Goal: Information Seeking & Learning: Learn about a topic

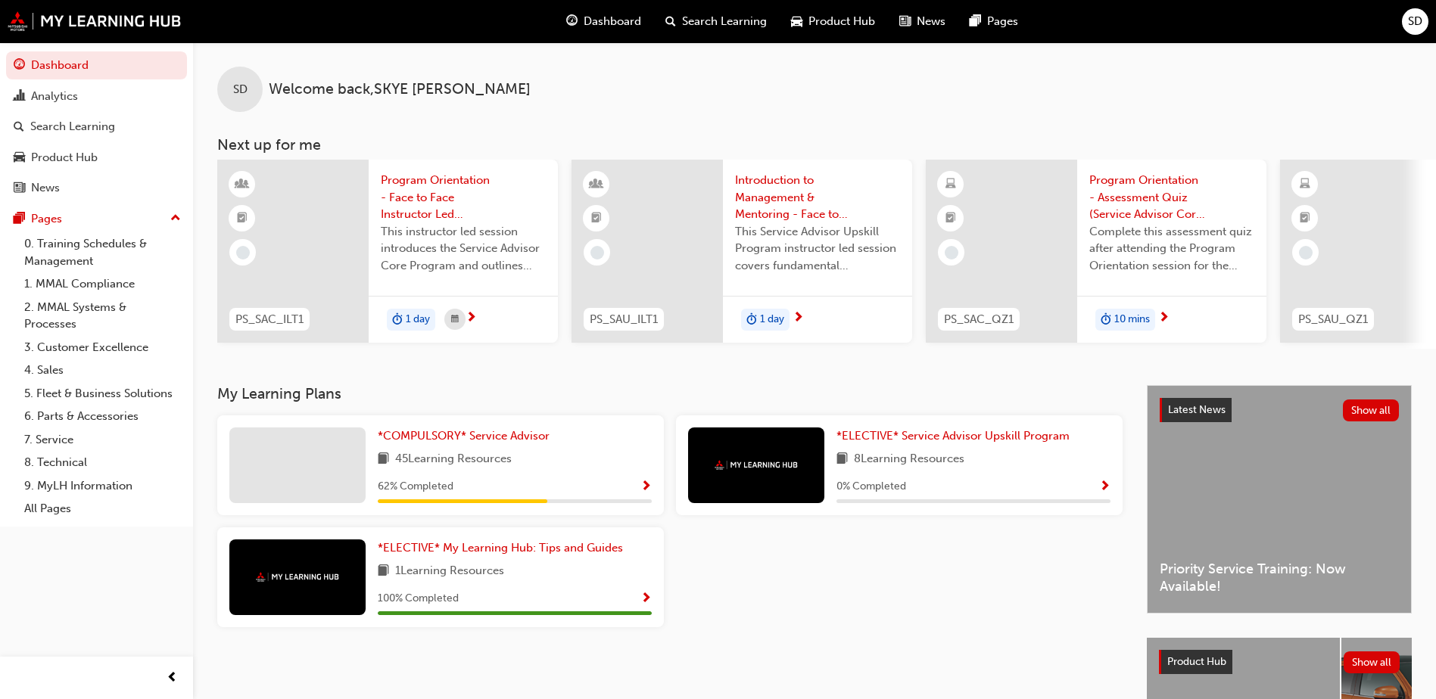
click at [734, 18] on span "Search Learning" at bounding box center [724, 21] width 85 height 17
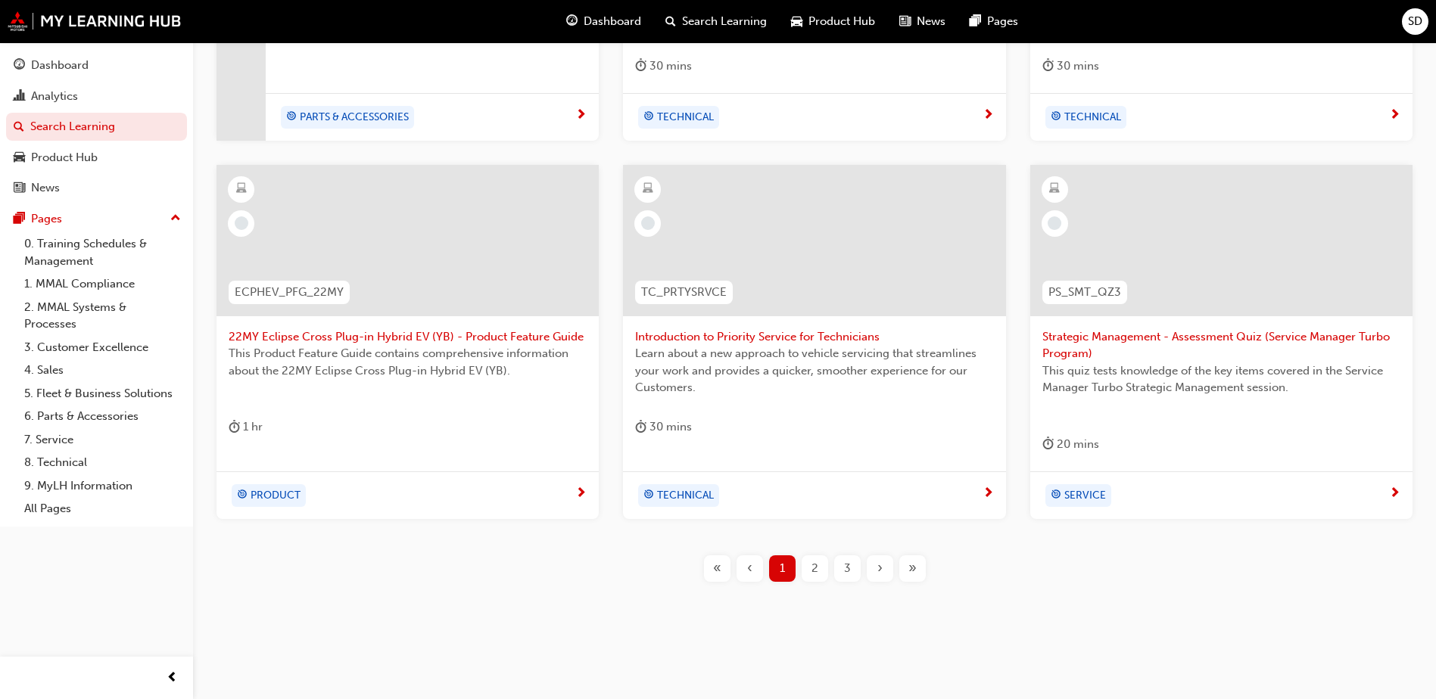
scroll to position [569, 0]
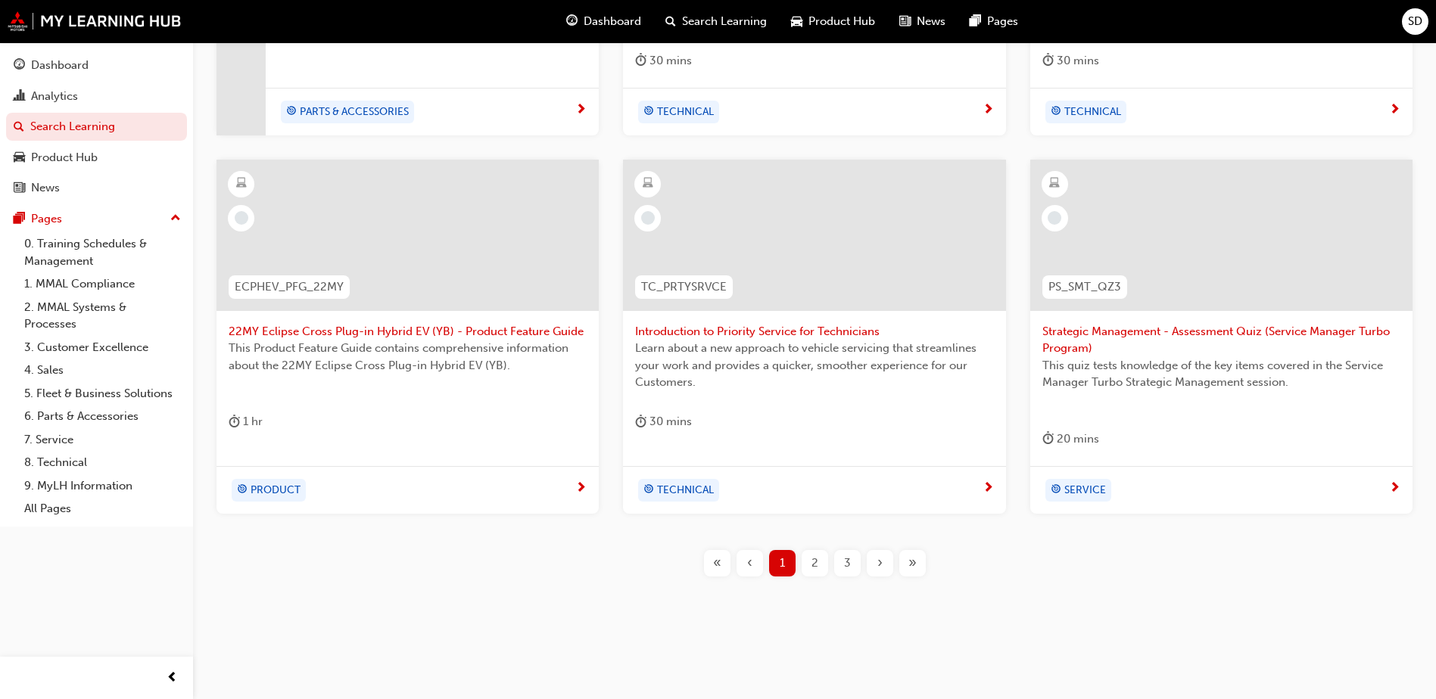
click at [809, 573] on div "2" at bounding box center [815, 563] width 26 height 26
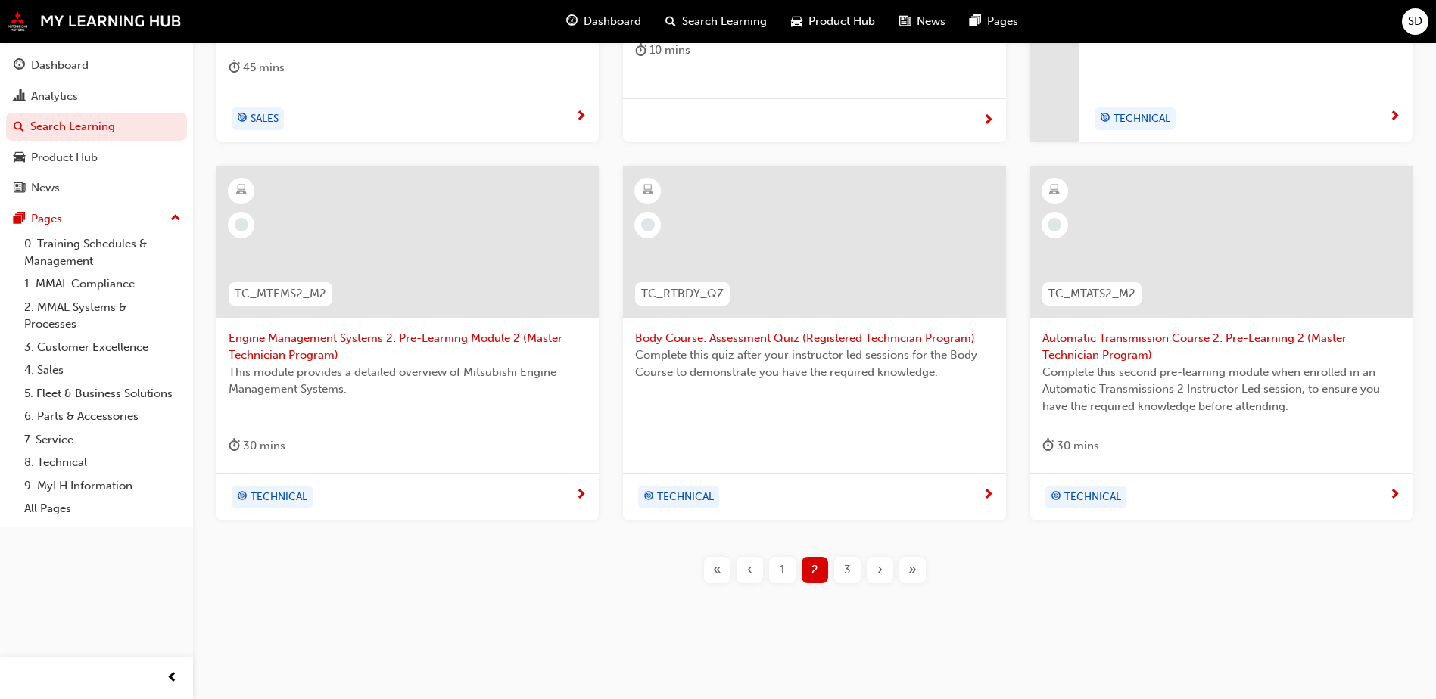
scroll to position [569, 0]
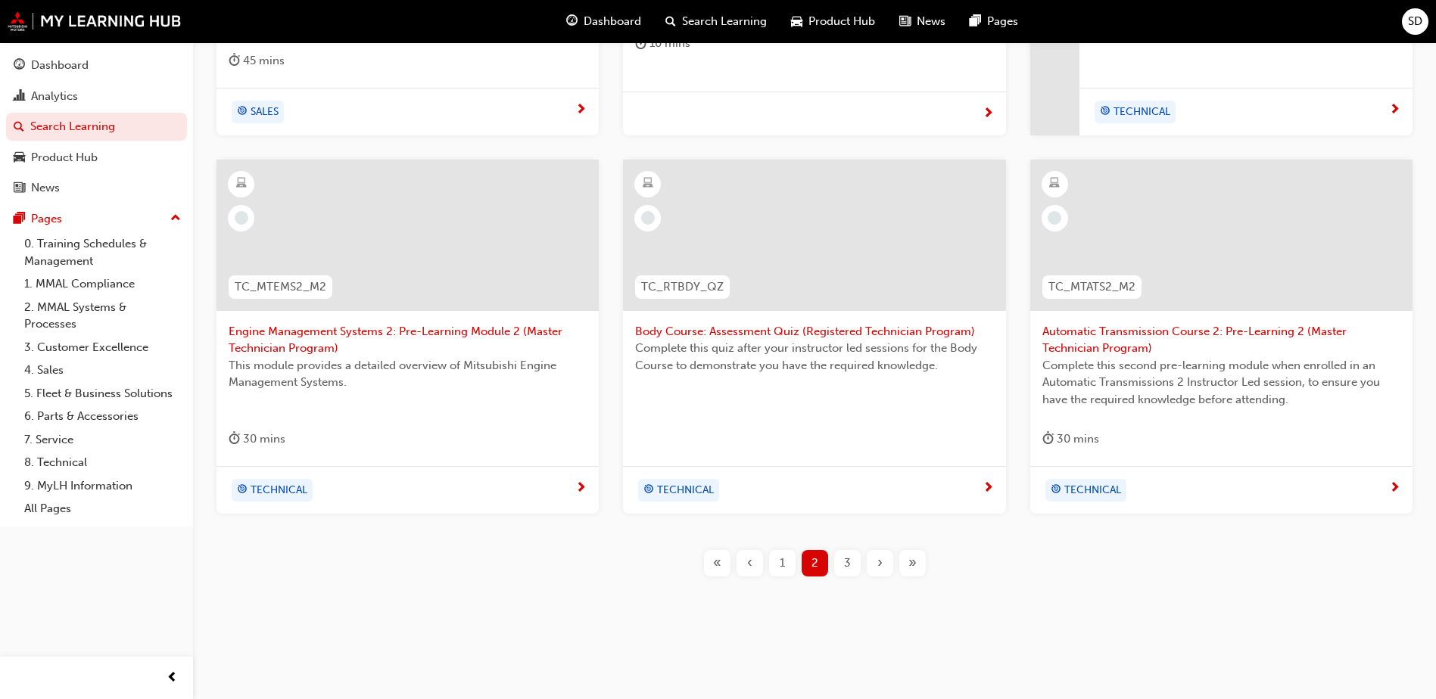
click at [852, 557] on div "3" at bounding box center [847, 563] width 26 height 26
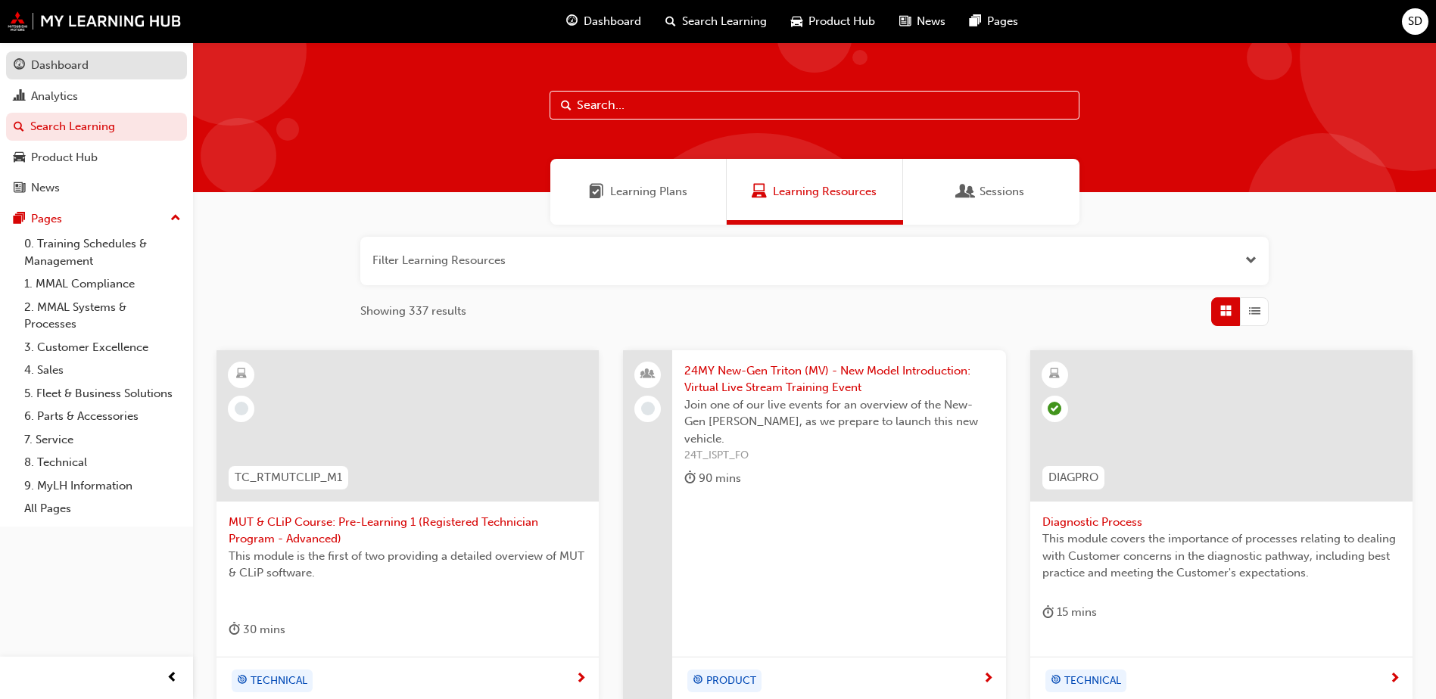
click at [98, 58] on div "Dashboard" at bounding box center [97, 65] width 166 height 19
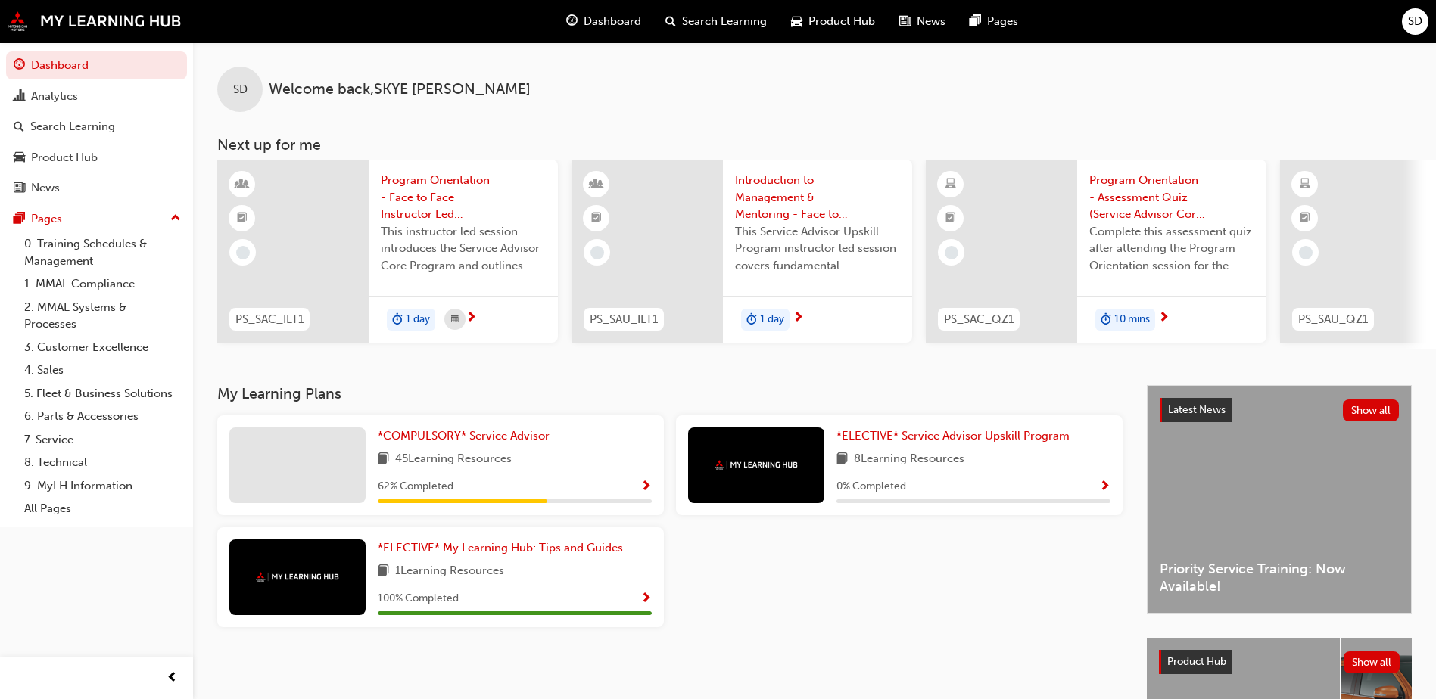
click at [644, 488] on span "Show Progress" at bounding box center [645, 488] width 11 height 14
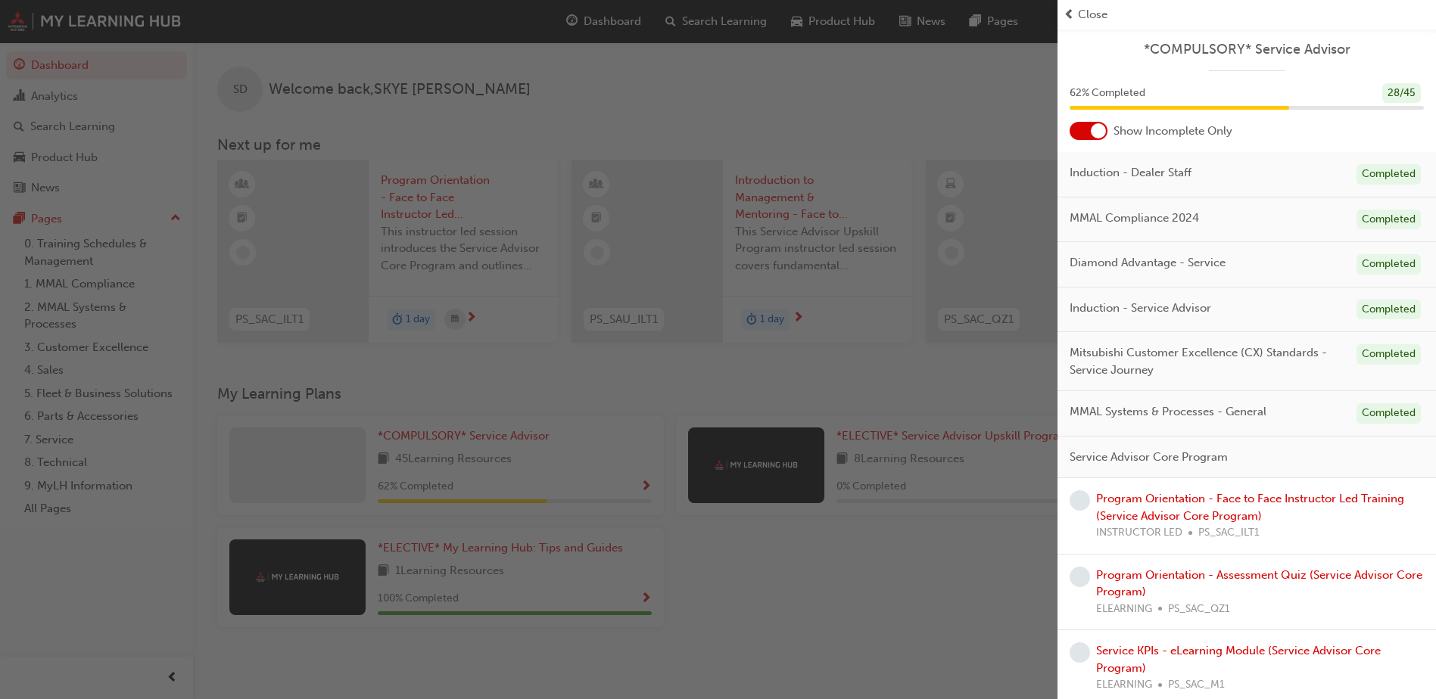
click at [1085, 14] on span "Close" at bounding box center [1093, 14] width 30 height 17
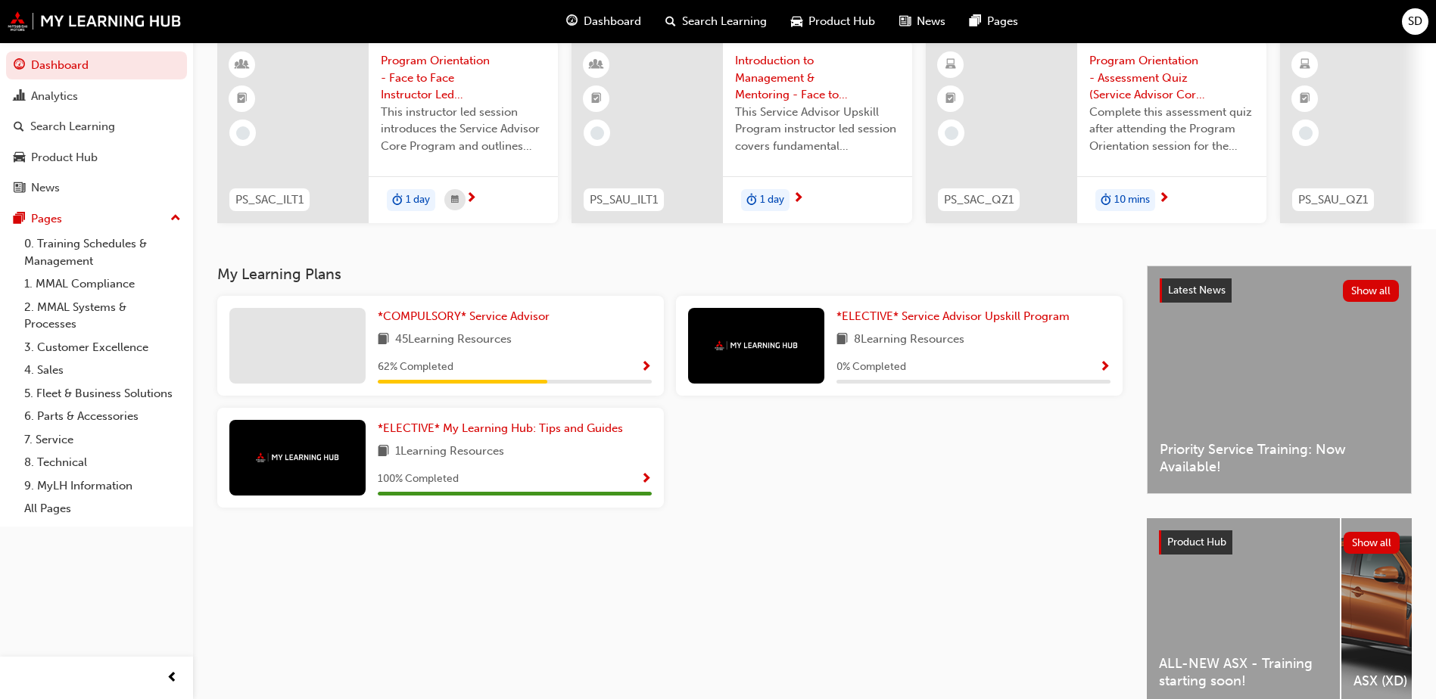
scroll to position [126, 0]
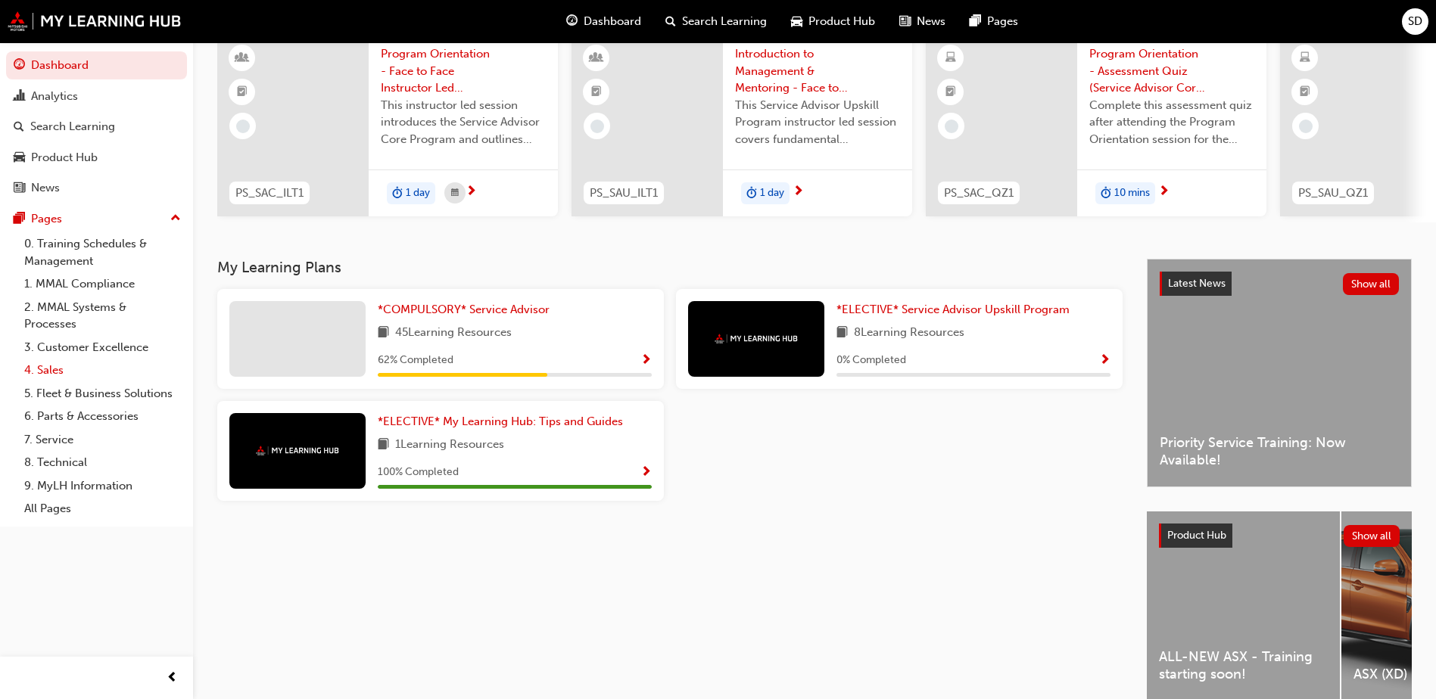
click at [120, 360] on link "4. Sales" at bounding box center [102, 370] width 169 height 23
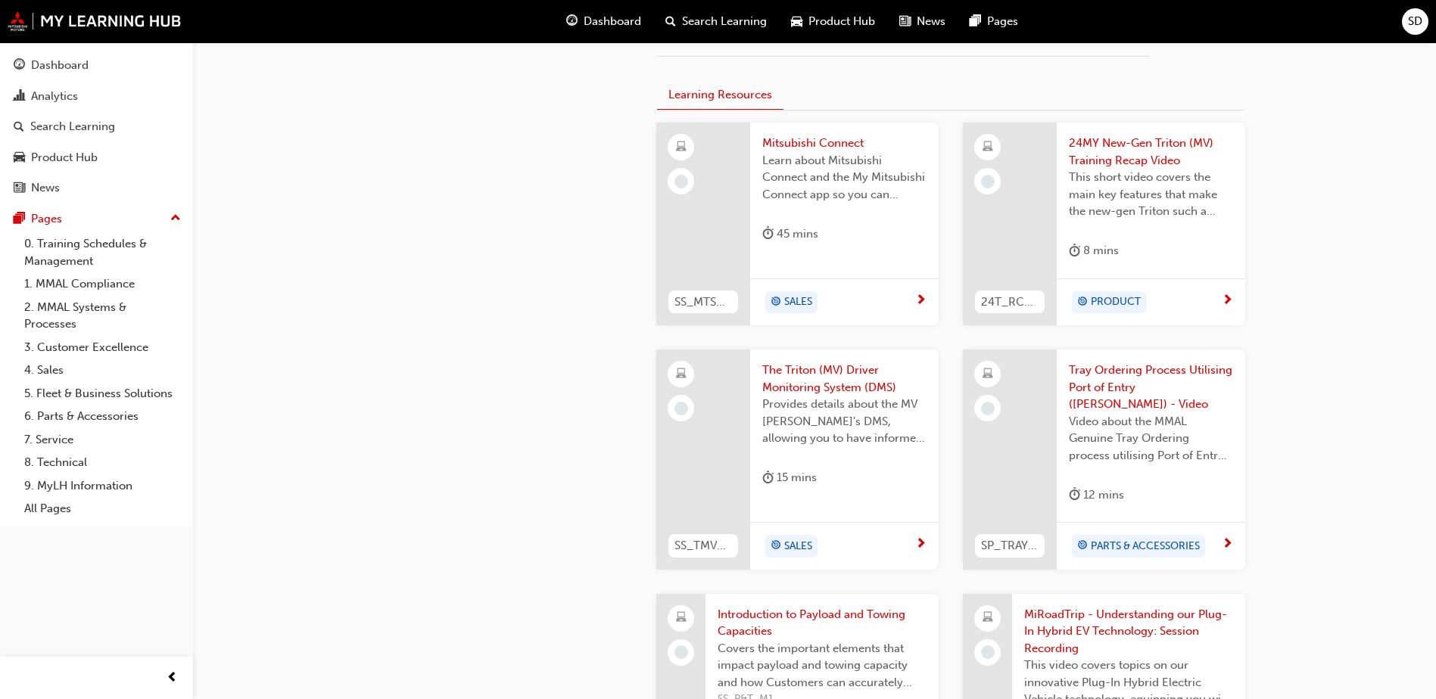
scroll to position [883, 0]
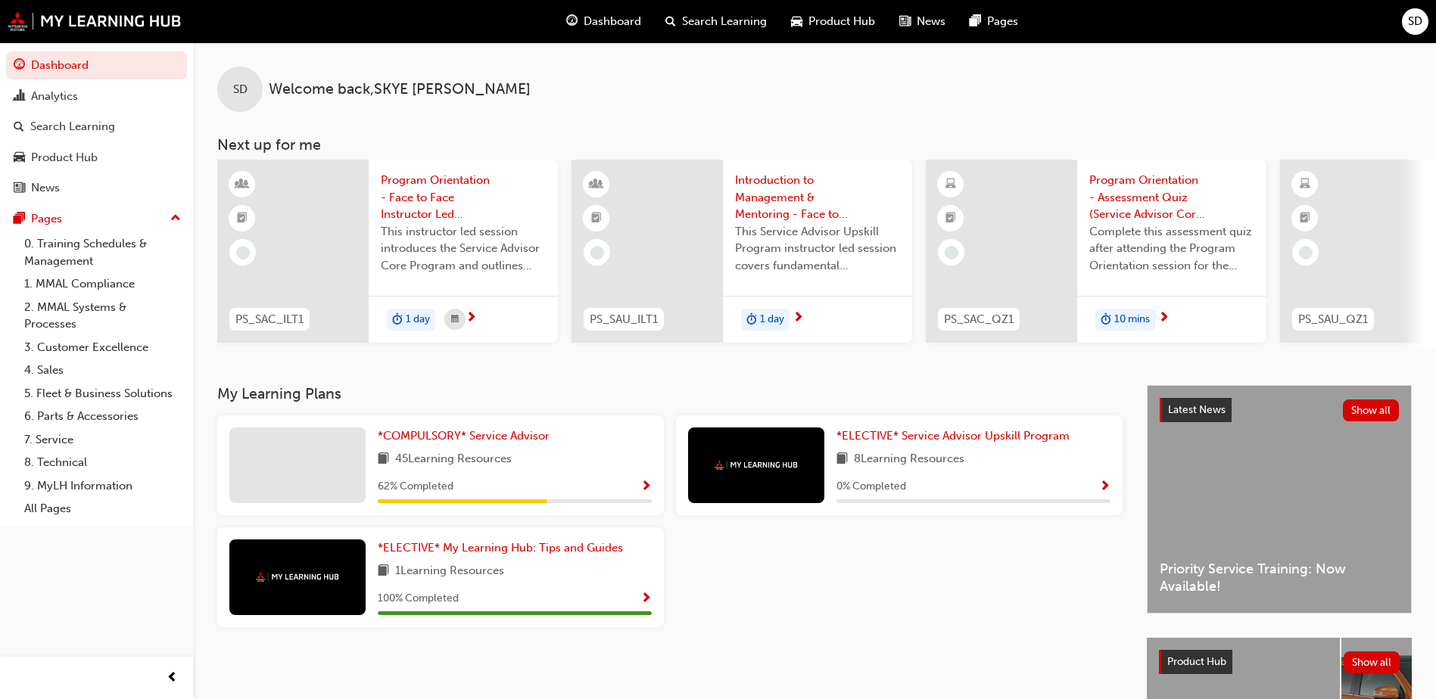
click at [643, 494] on span "Show Progress" at bounding box center [645, 488] width 11 height 14
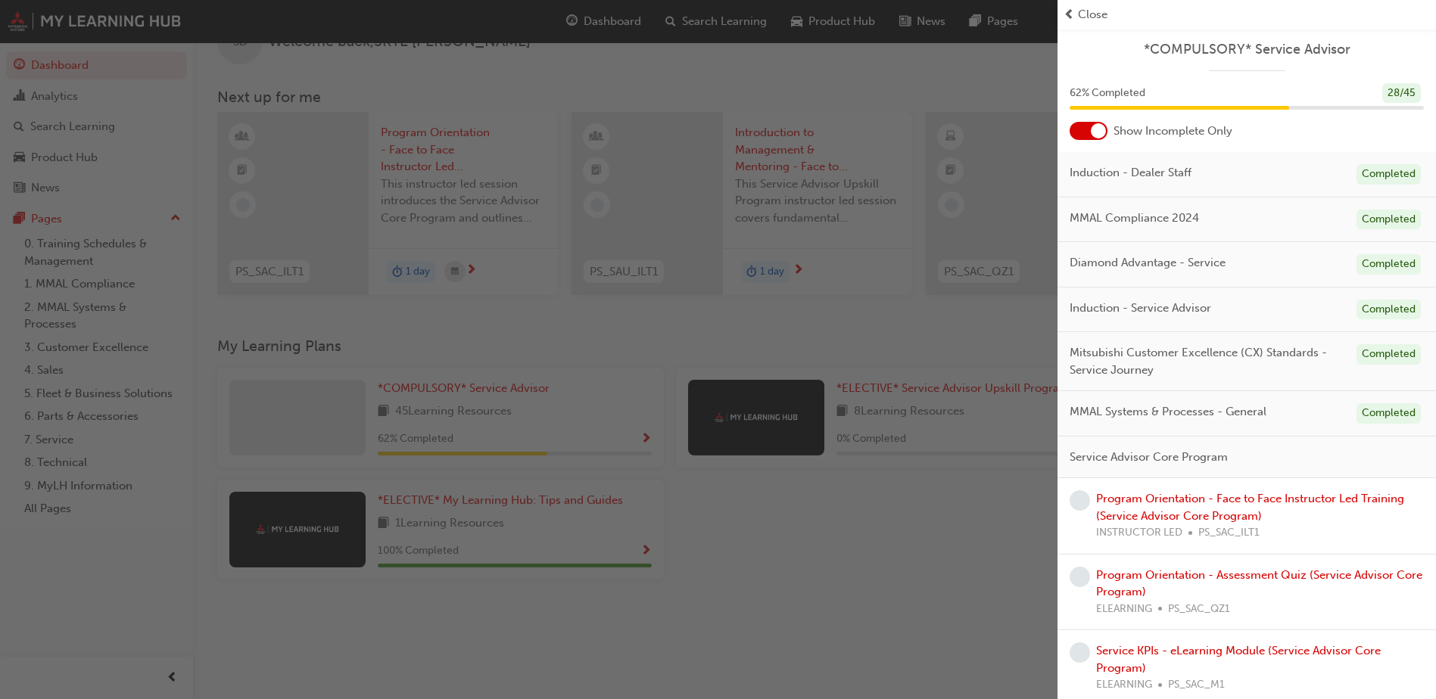
scroll to position [51, 0]
click at [537, 92] on div "button" at bounding box center [528, 349] width 1057 height 699
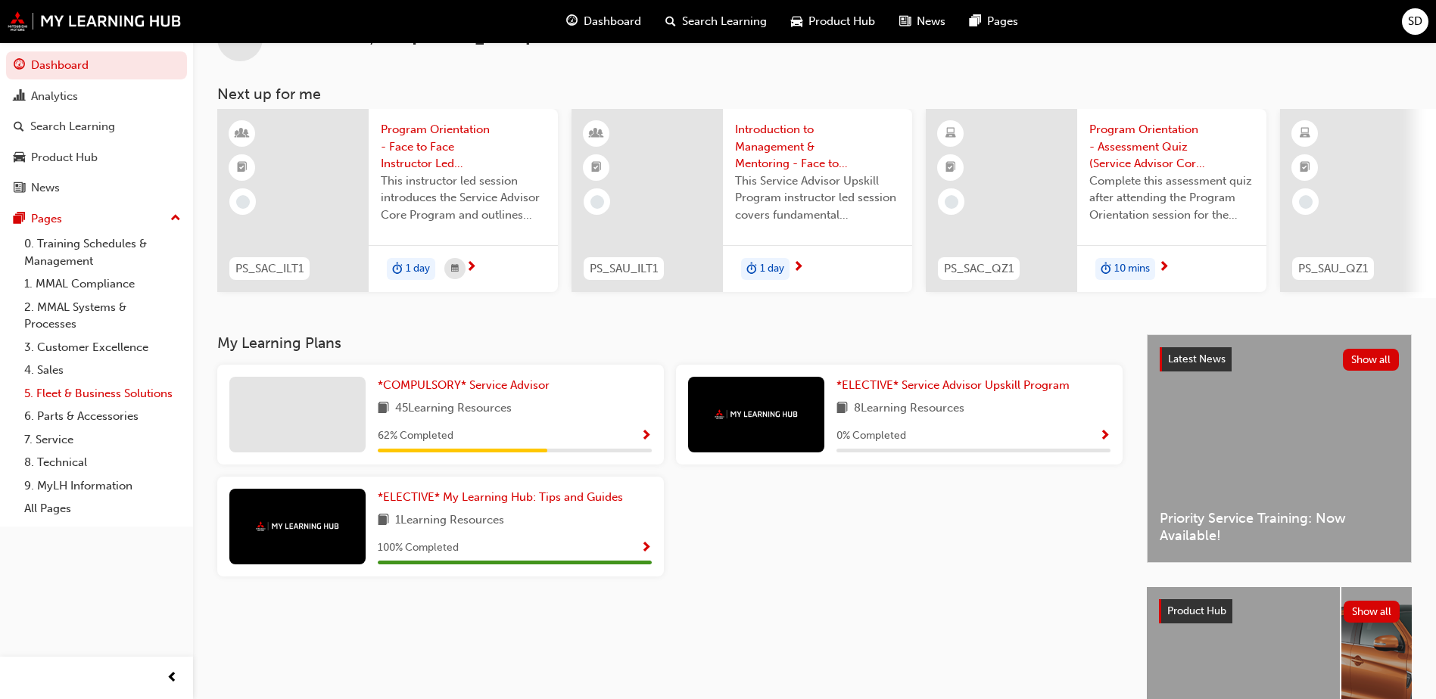
click at [155, 387] on link "5. Fleet & Business Solutions" at bounding box center [102, 393] width 169 height 23
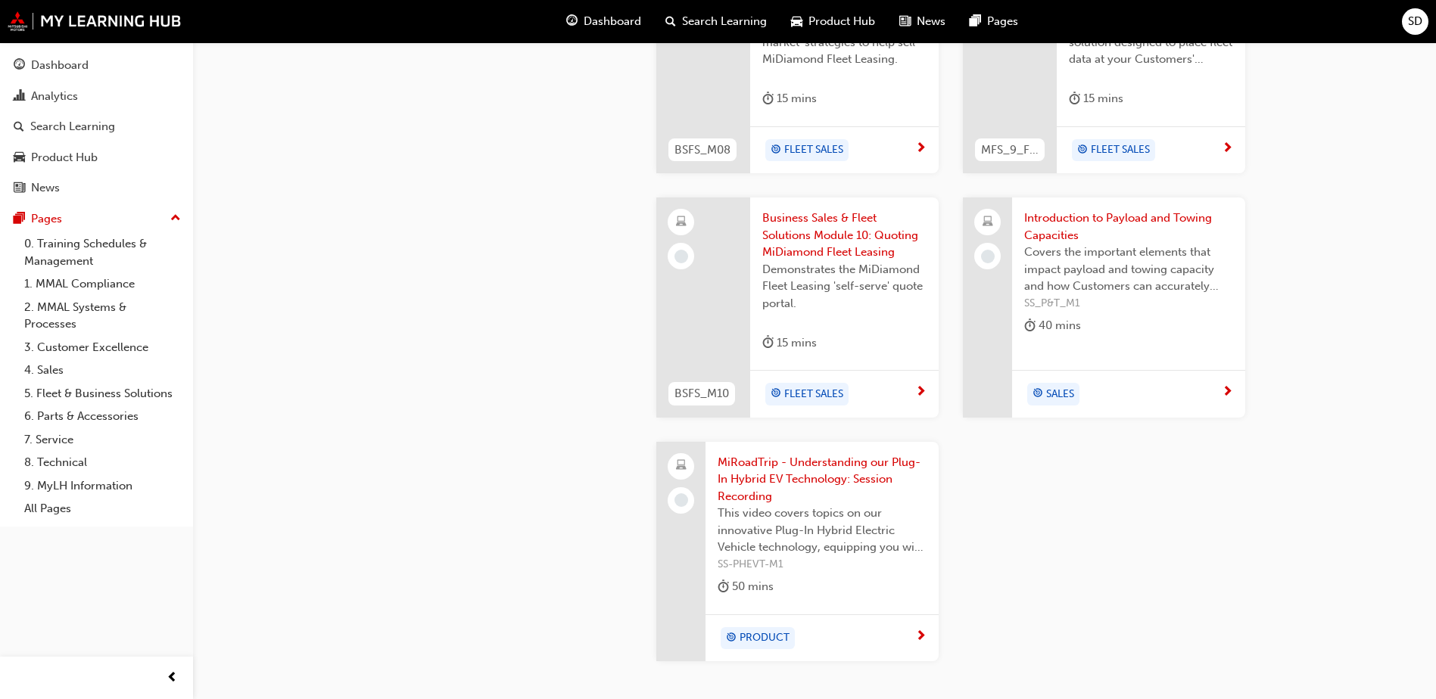
scroll to position [1665, 0]
